Goal: Check status: Check status

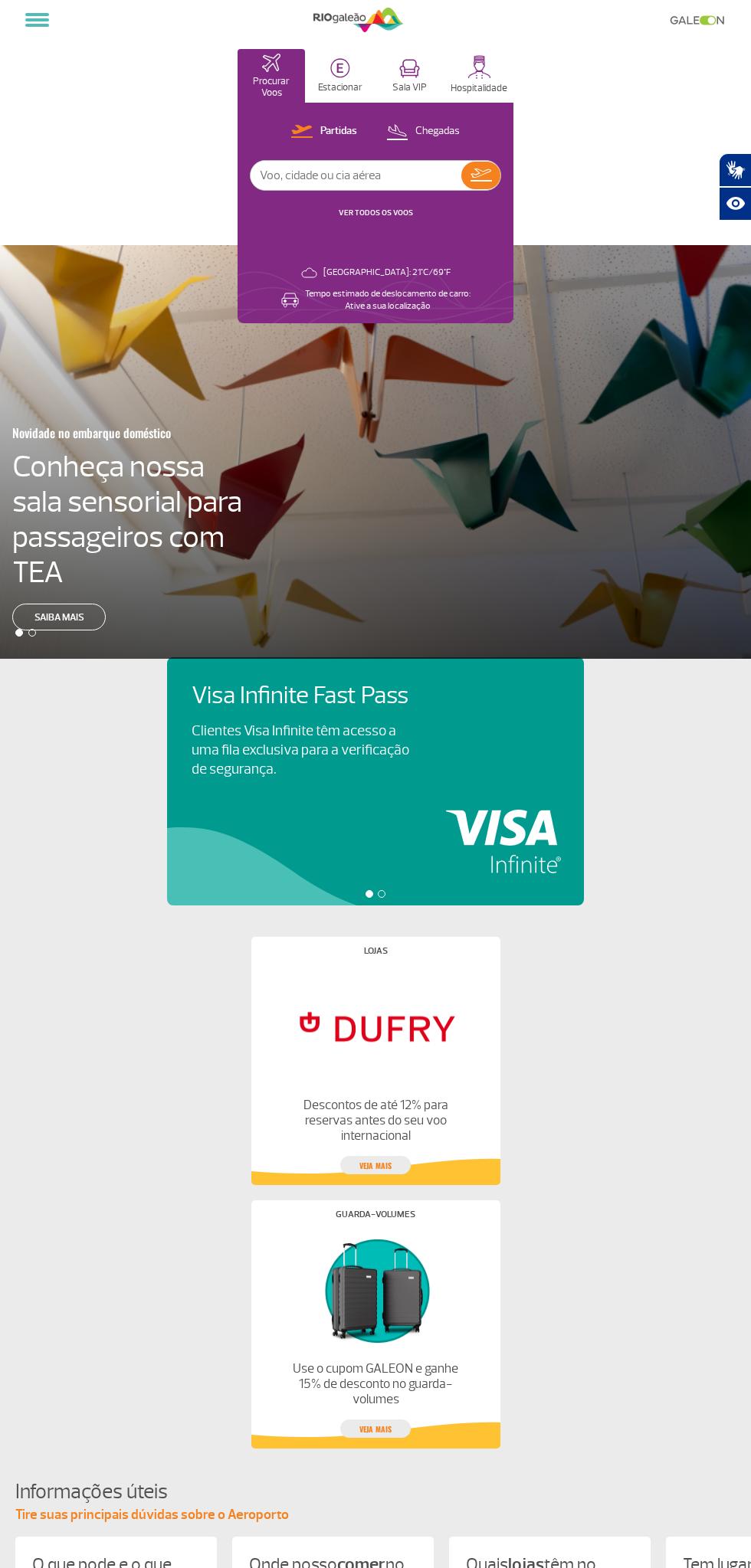
click at [357, 215] on link "VER TODOS OS VOOS" at bounding box center [375, 213] width 74 height 10
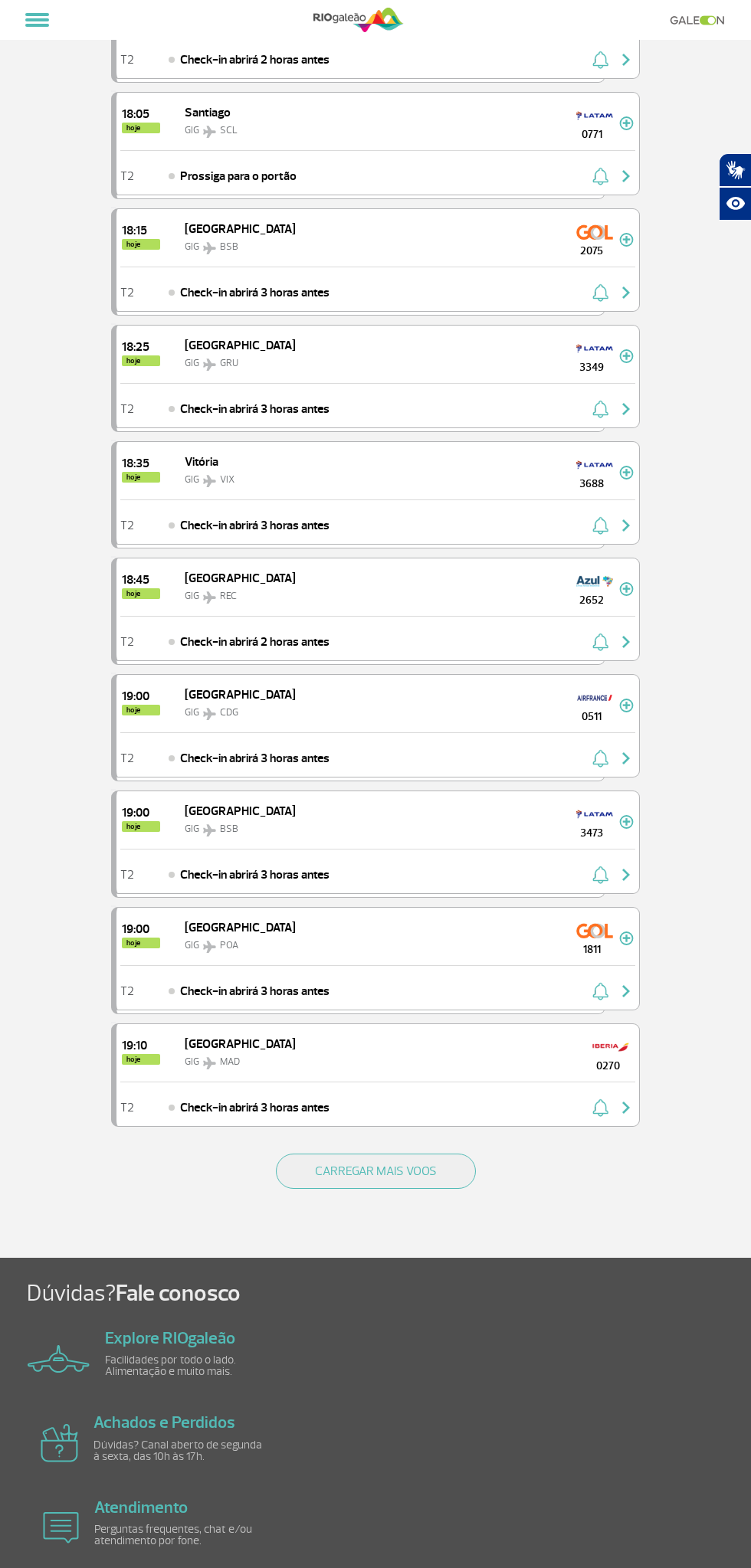
scroll to position [1393, 0]
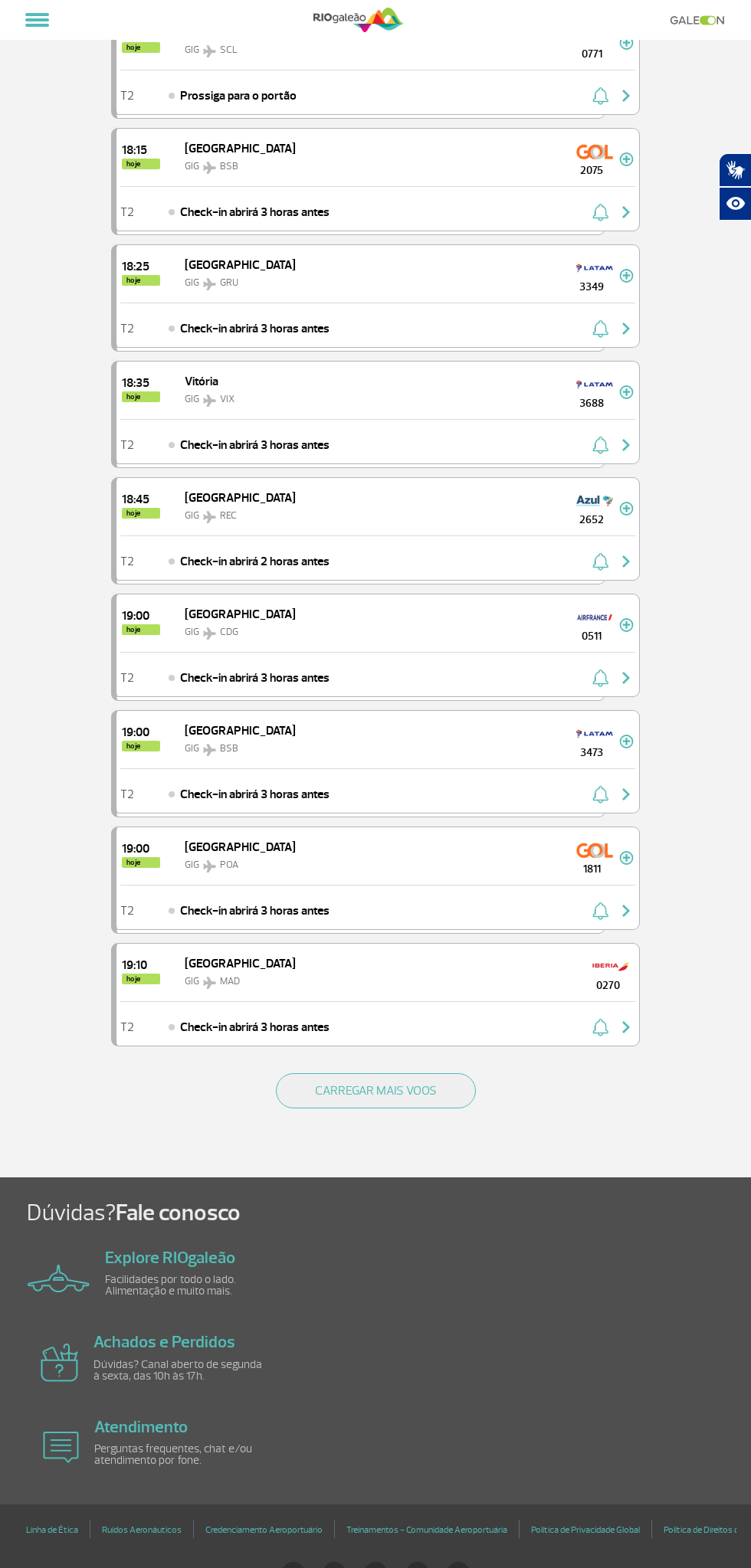
click at [322, 1073] on button "CARREGAR MAIS VOOS" at bounding box center [376, 1091] width 200 height 35
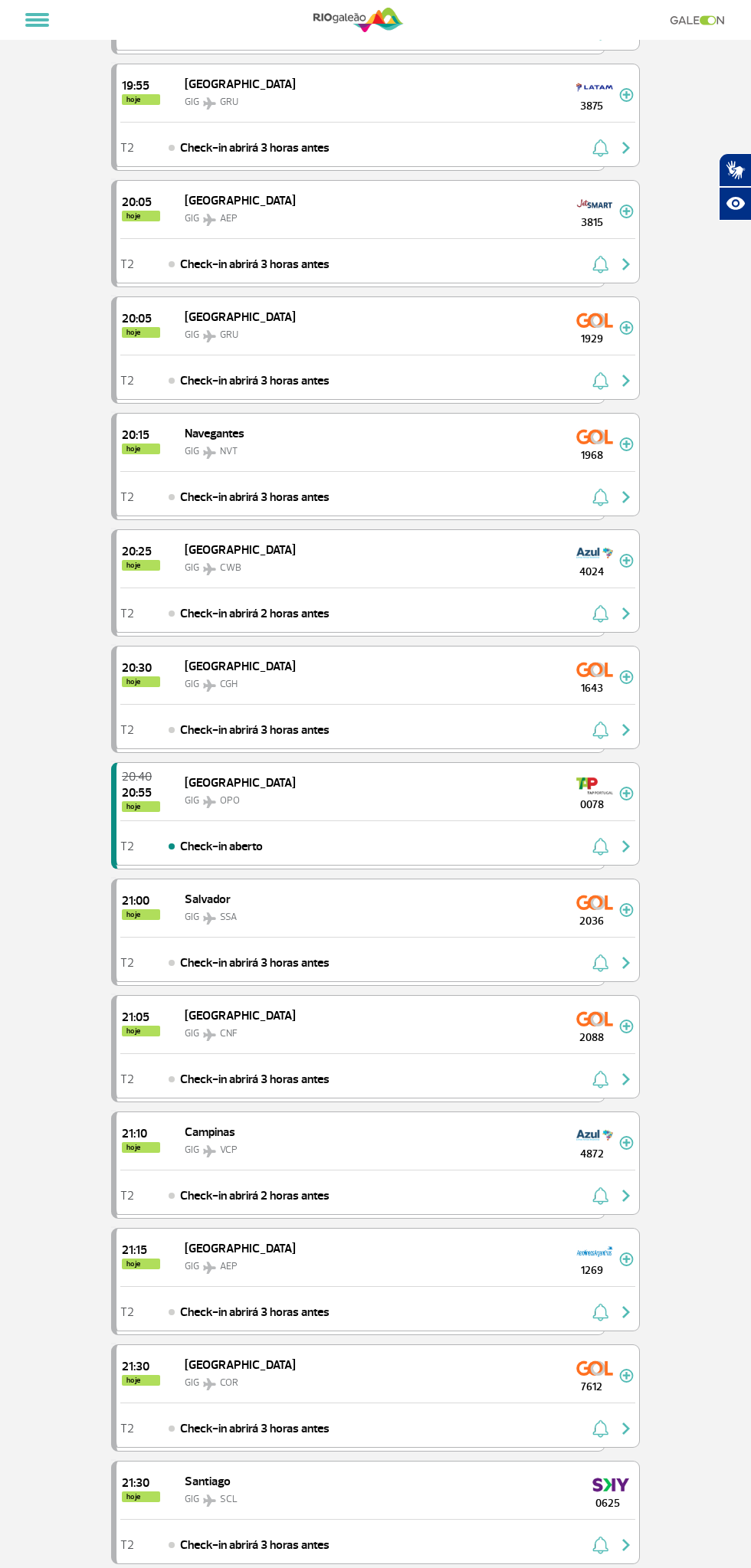
scroll to position [3691, 0]
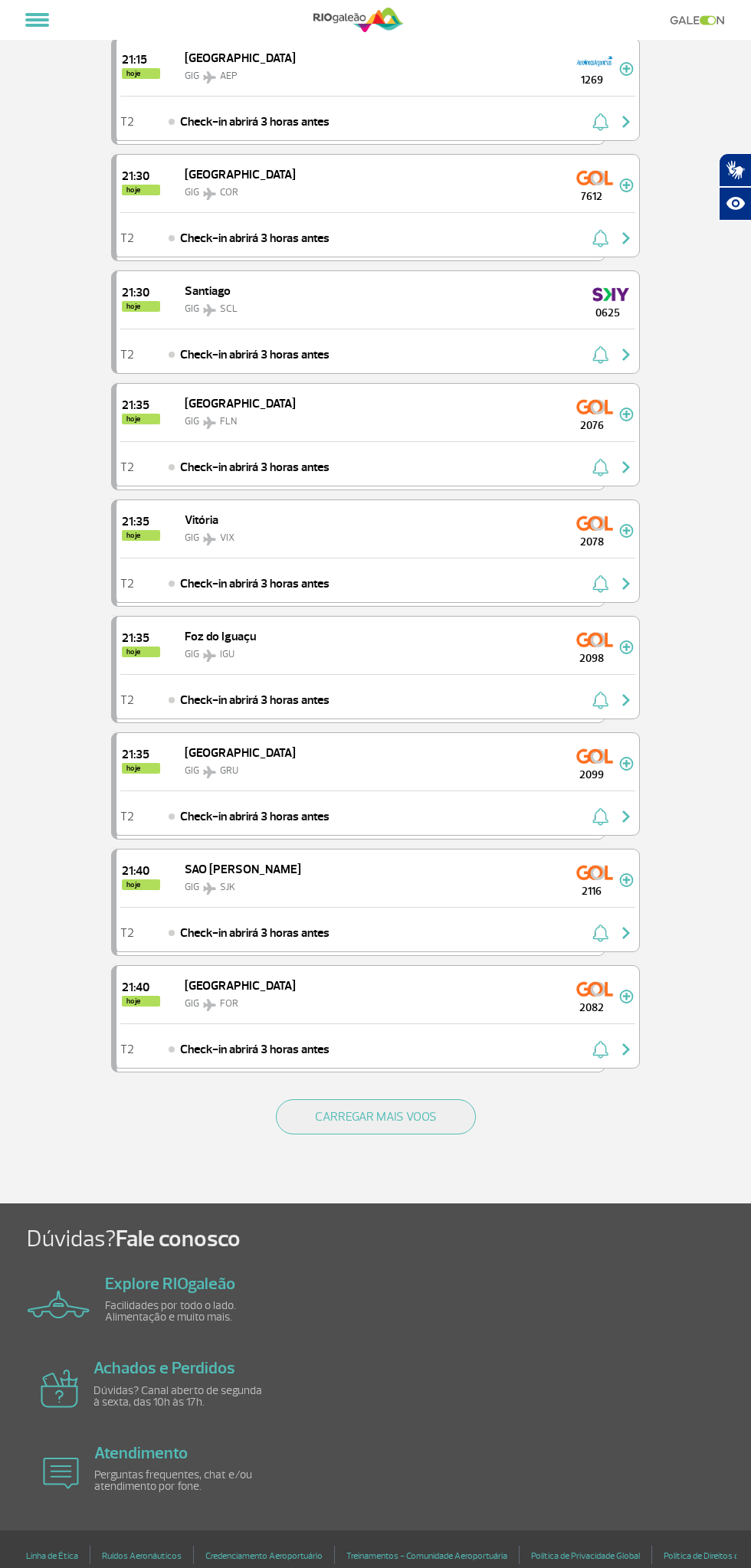
click at [316, 1099] on button "CARREGAR MAIS VOOS" at bounding box center [376, 1117] width 200 height 35
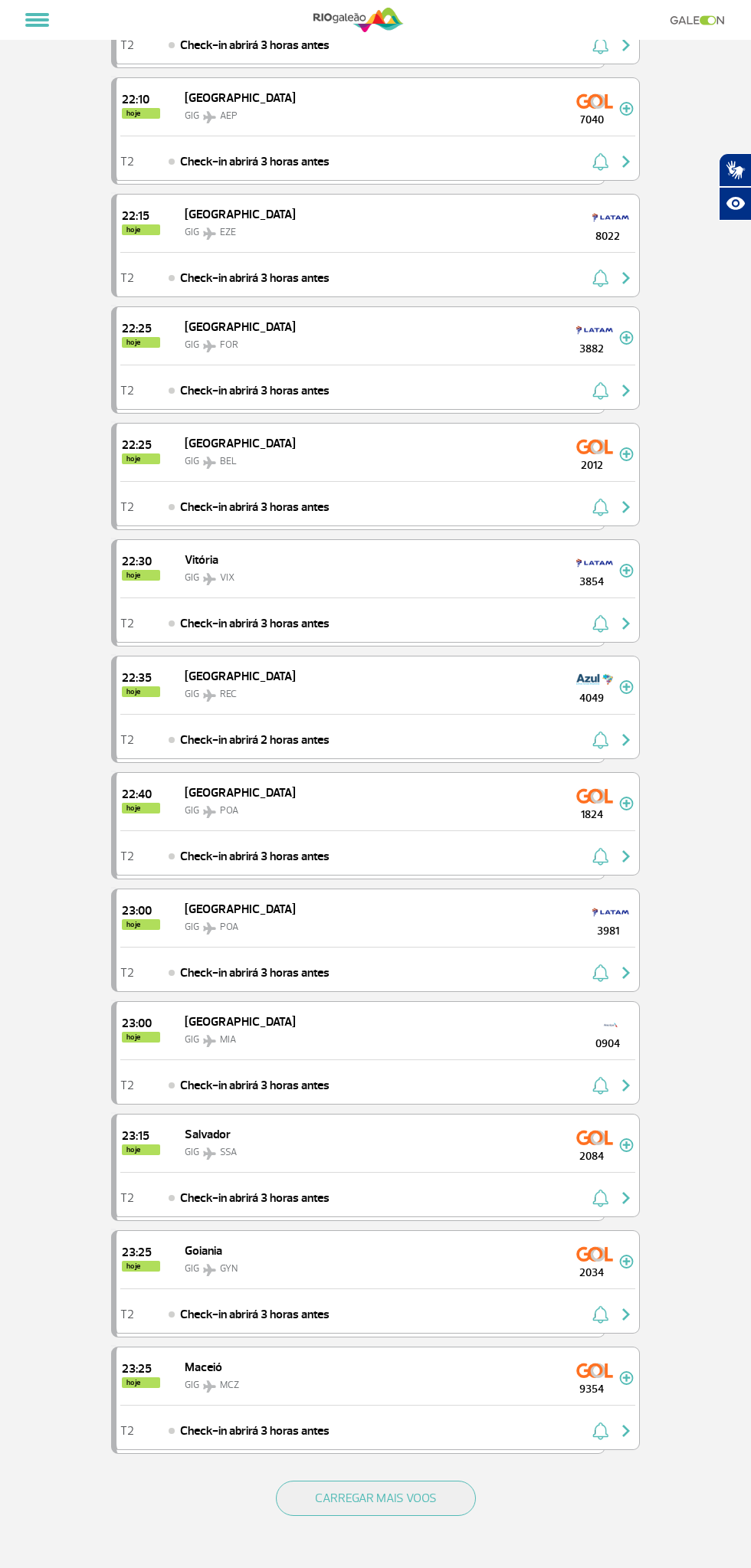
scroll to position [5717, 0]
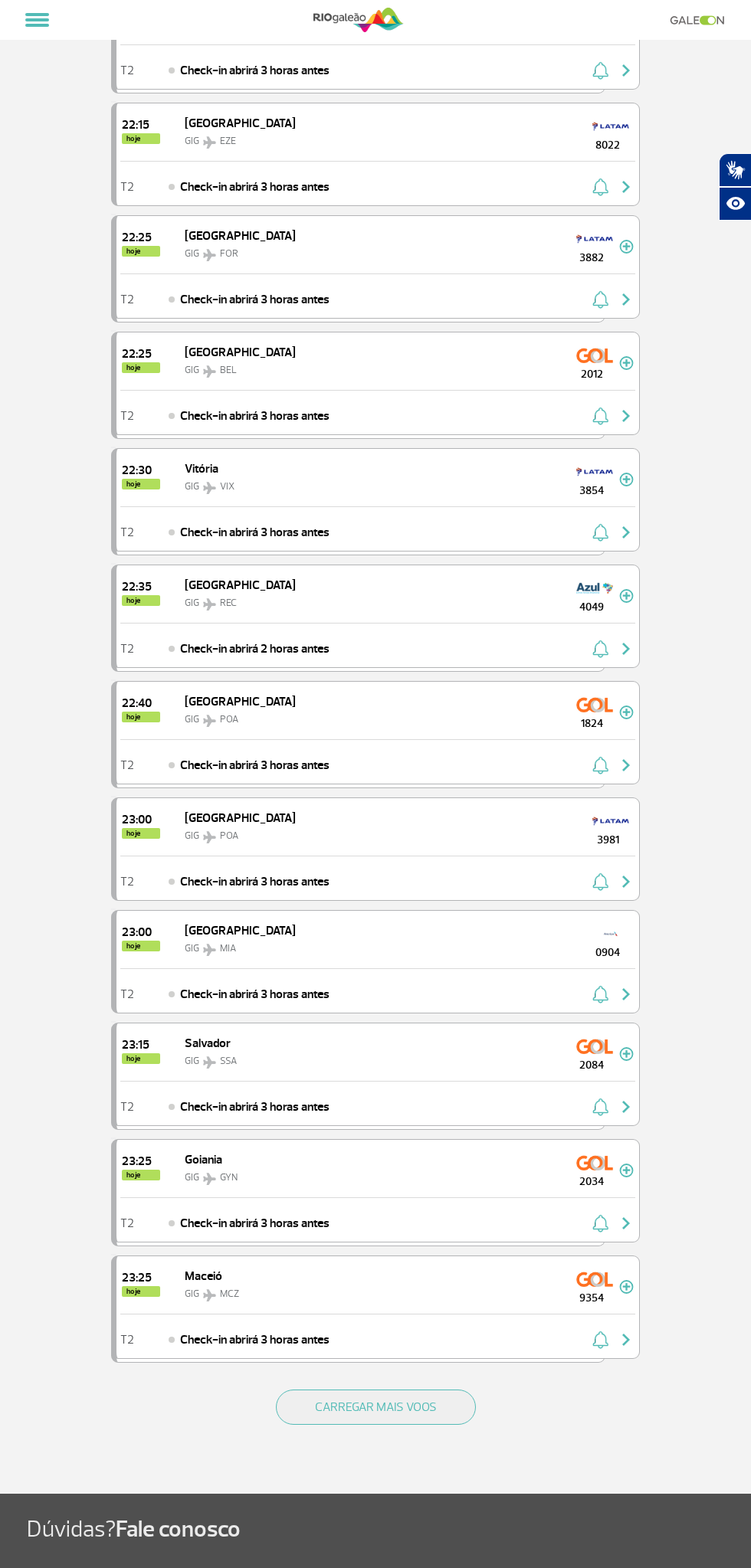
click at [324, 1390] on button "CARREGAR MAIS VOOS" at bounding box center [376, 1407] width 200 height 35
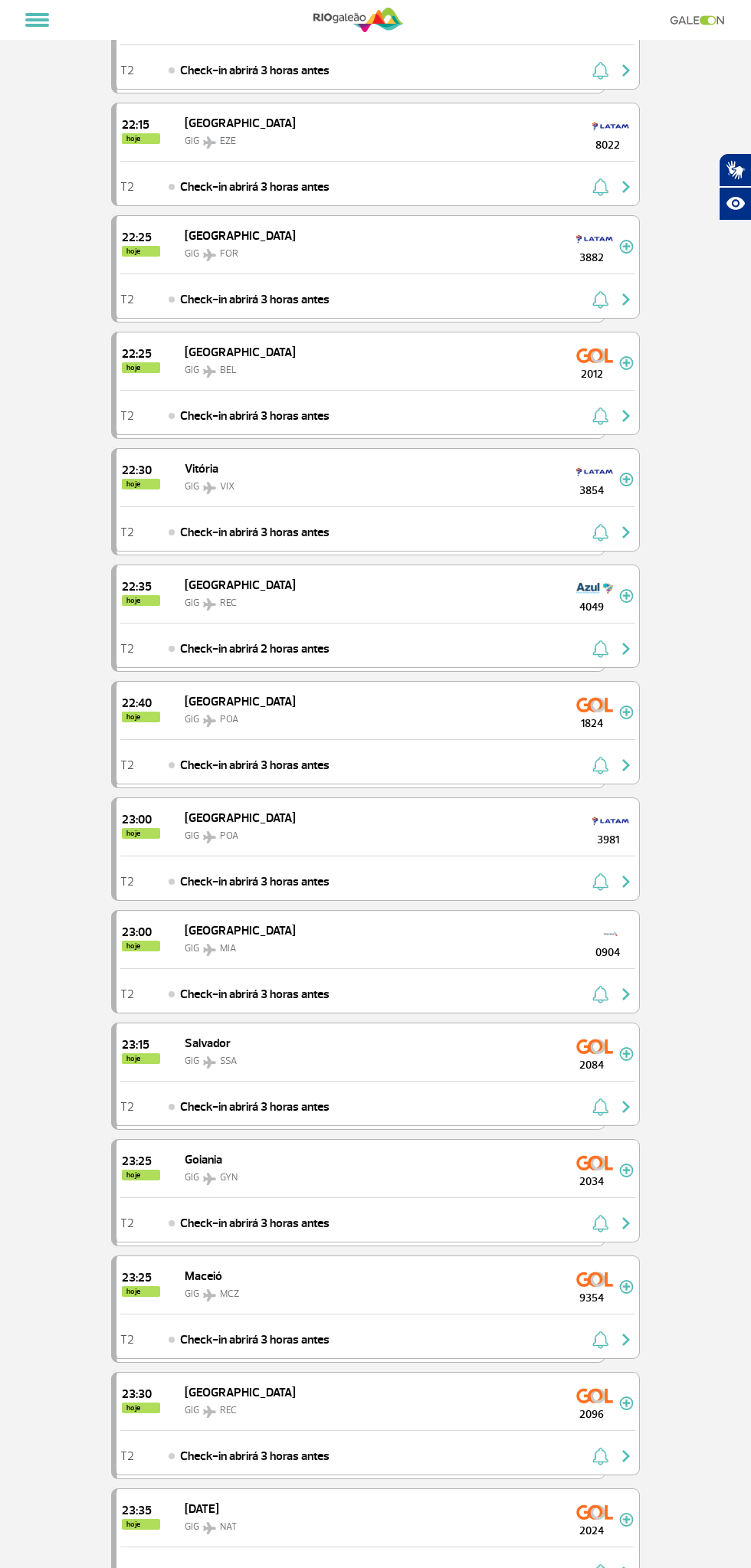
scroll to position [5882, 0]
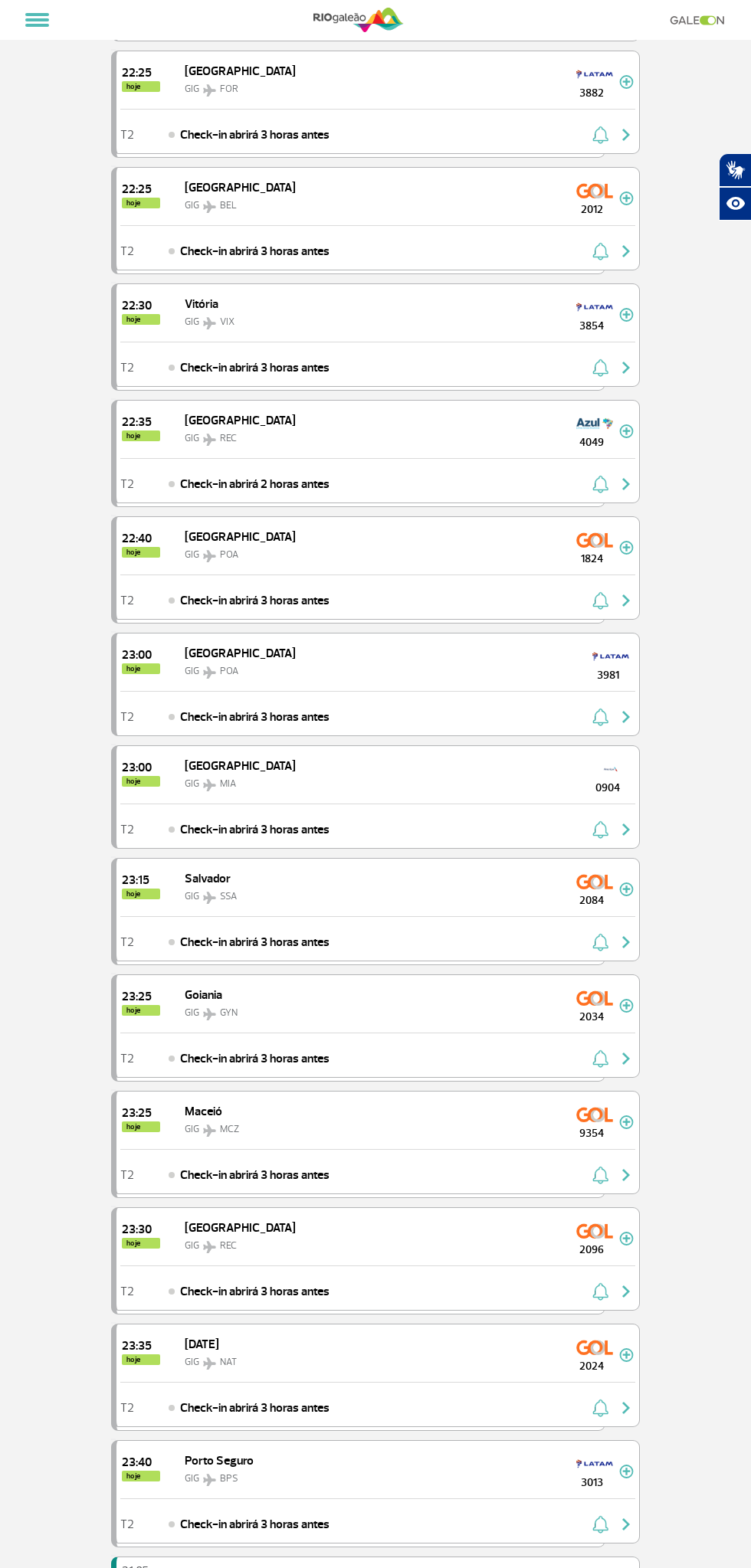
click at [572, 1214] on div "2096" at bounding box center [591, 1236] width 55 height 43
